Goal: Task Accomplishment & Management: Manage account settings

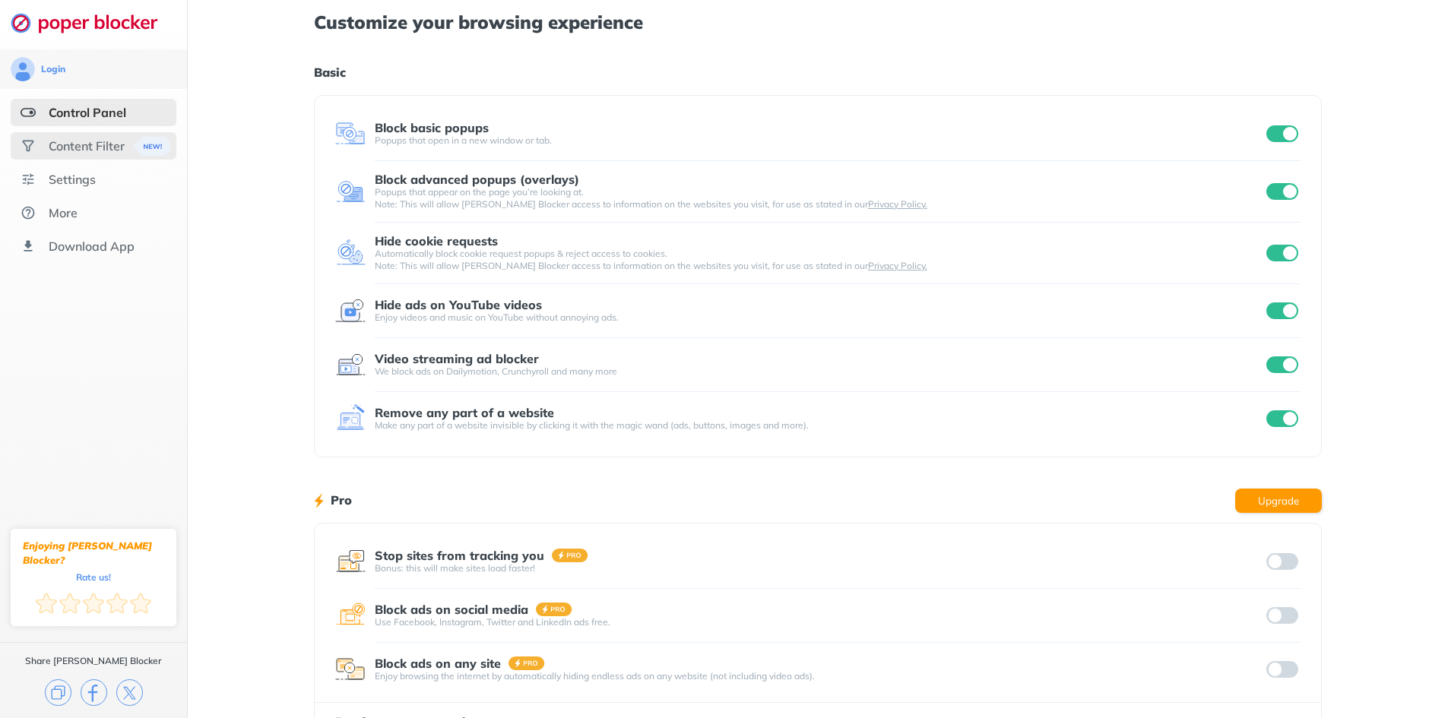
click at [67, 154] on div "Content Filter" at bounding box center [94, 145] width 166 height 27
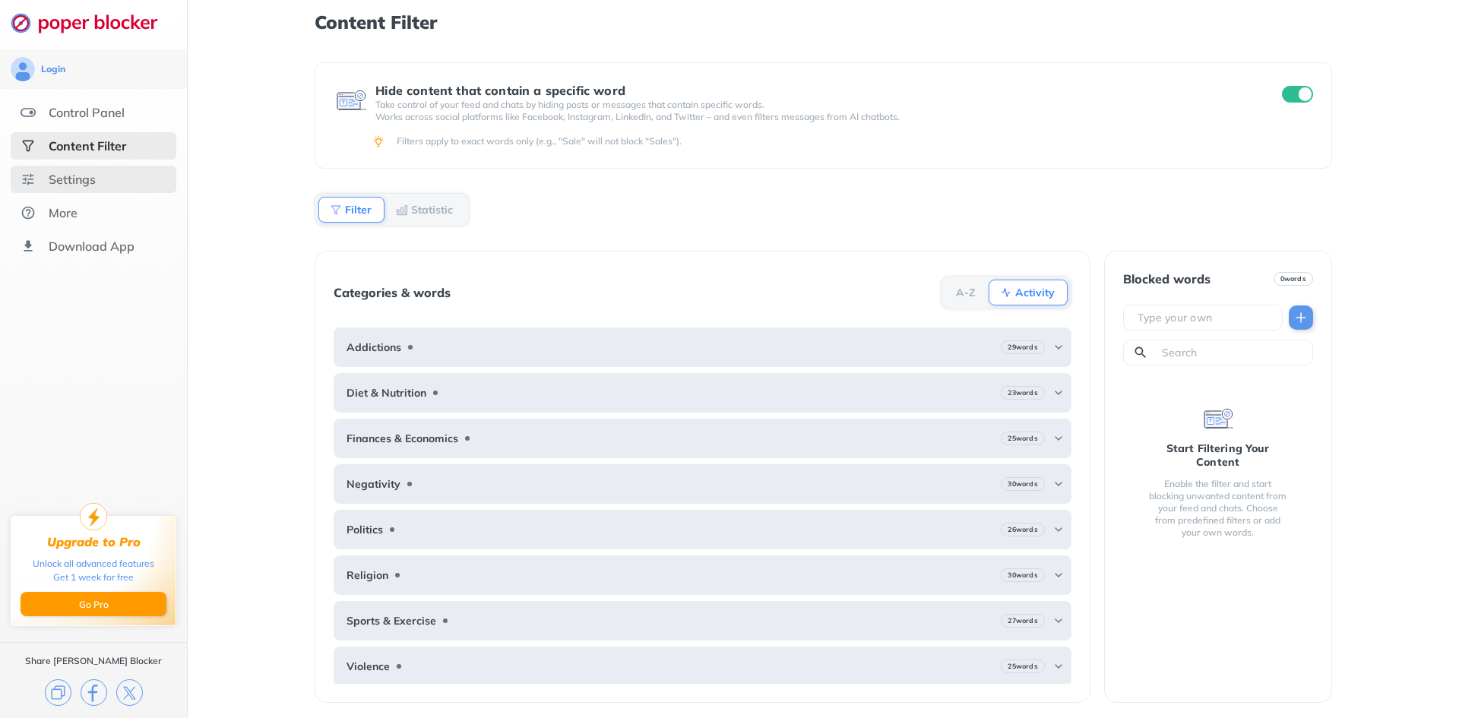
click at [72, 176] on div "Settings" at bounding box center [72, 179] width 47 height 15
